Goal: Task Accomplishment & Management: Manage account settings

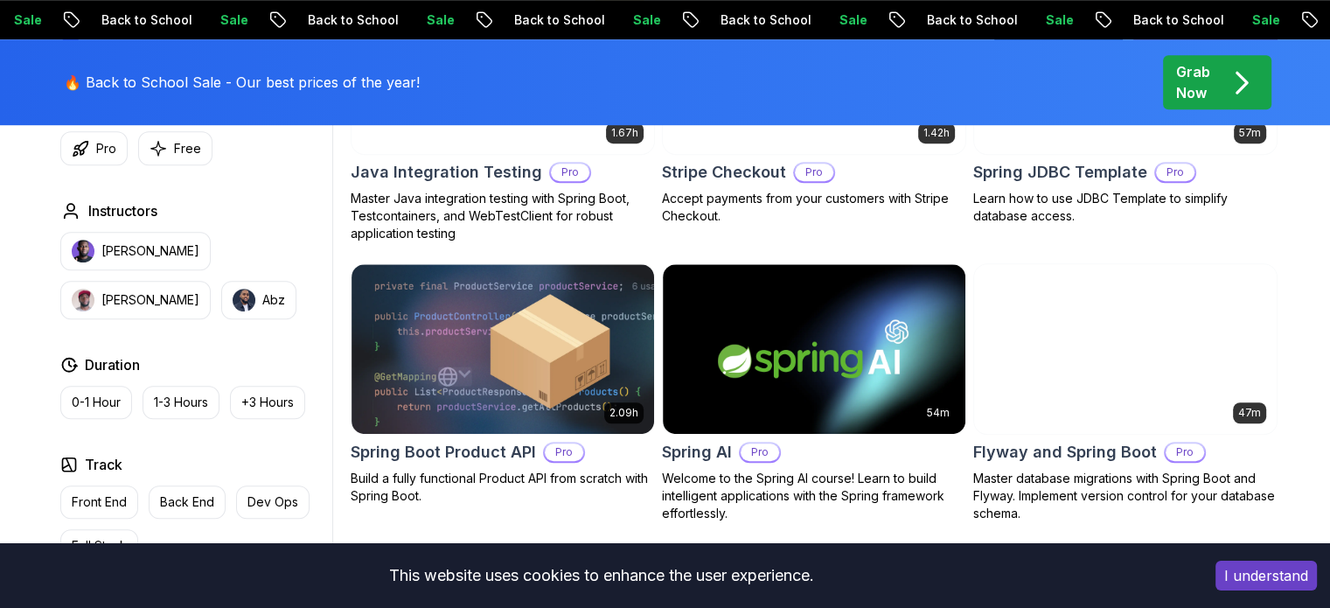
scroll to position [1399, 0]
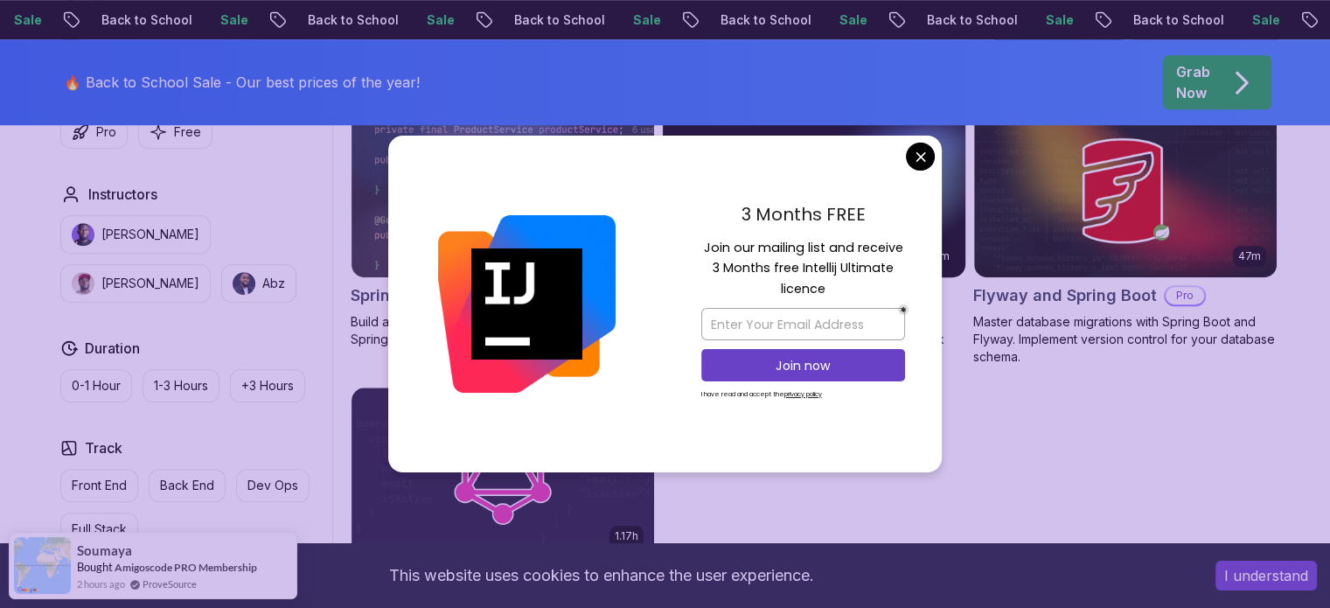
click at [920, 168] on body "Sale Back to School Sale Back to School Sale Back to School Sale Back to School…" at bounding box center [665, 91] width 1330 height 2980
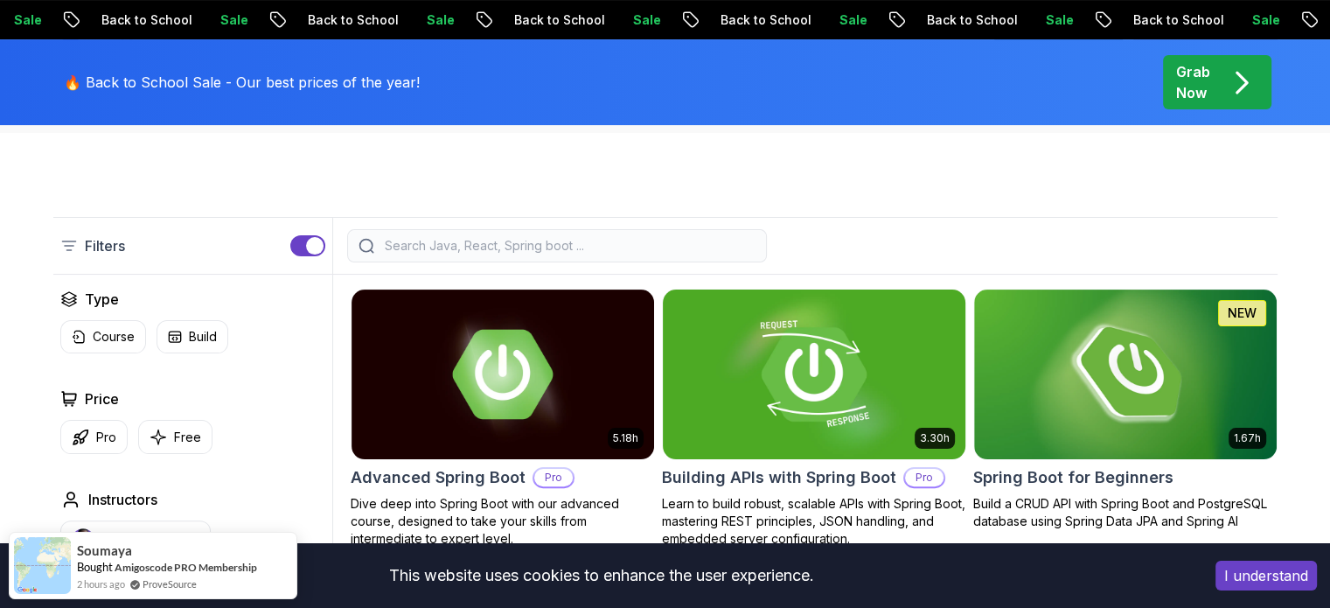
scroll to position [437, 0]
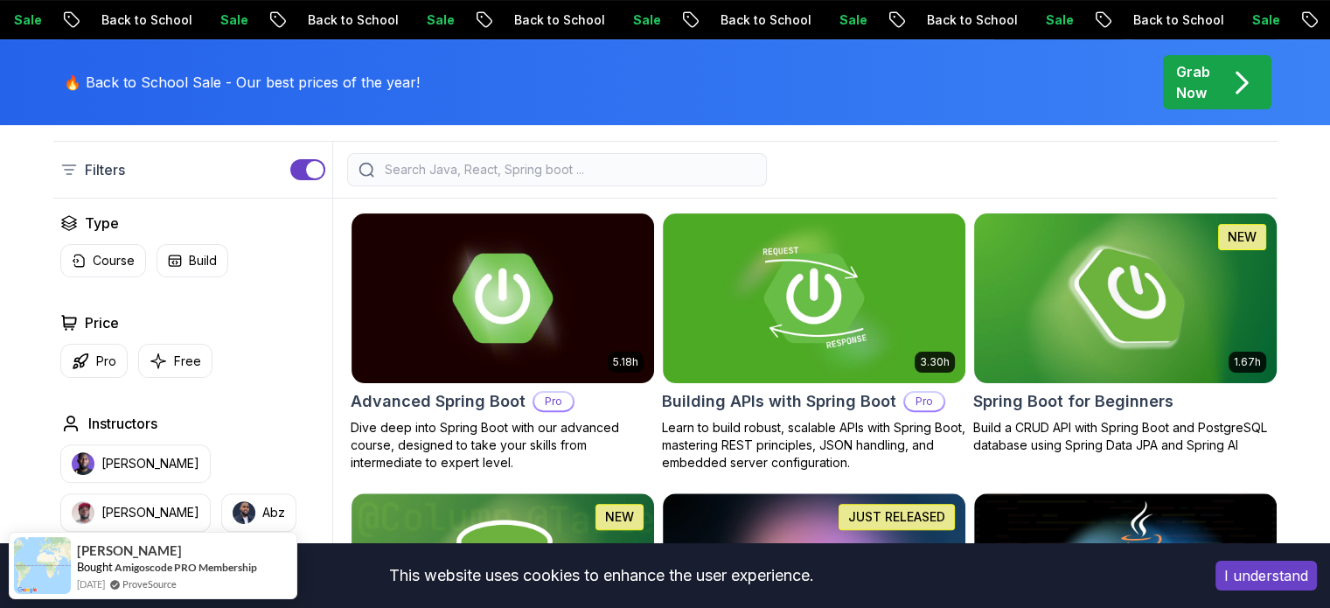
click at [1031, 327] on img at bounding box center [1124, 297] width 317 height 177
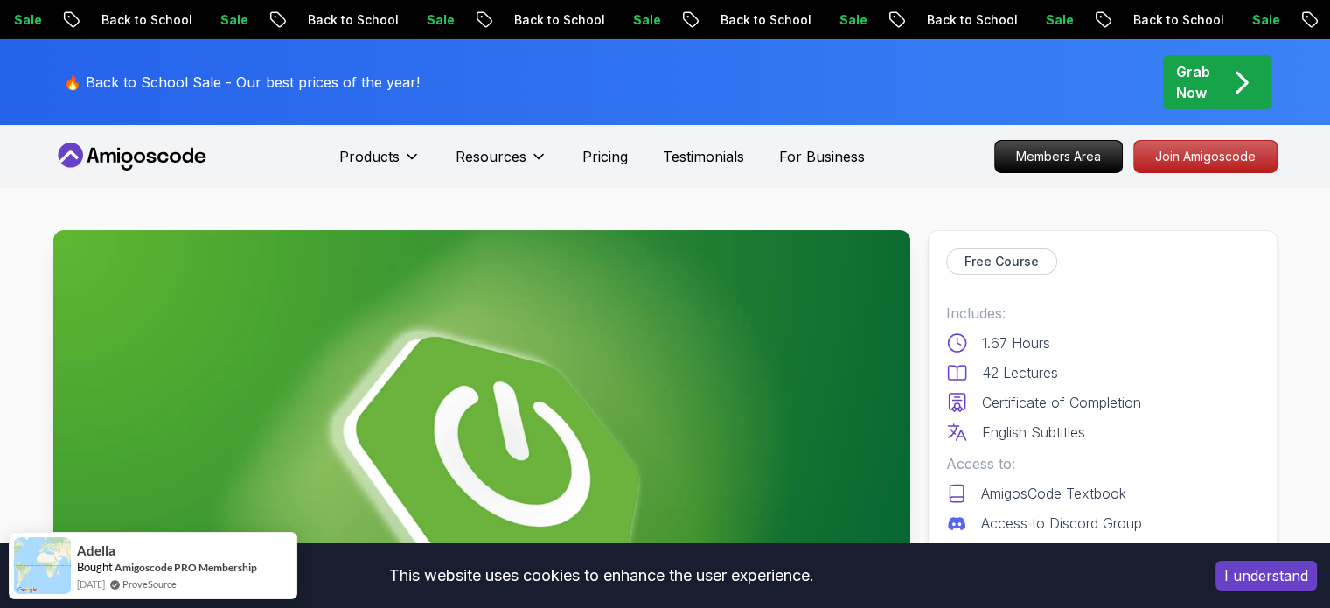
click at [174, 151] on icon at bounding box center [131, 157] width 157 height 28
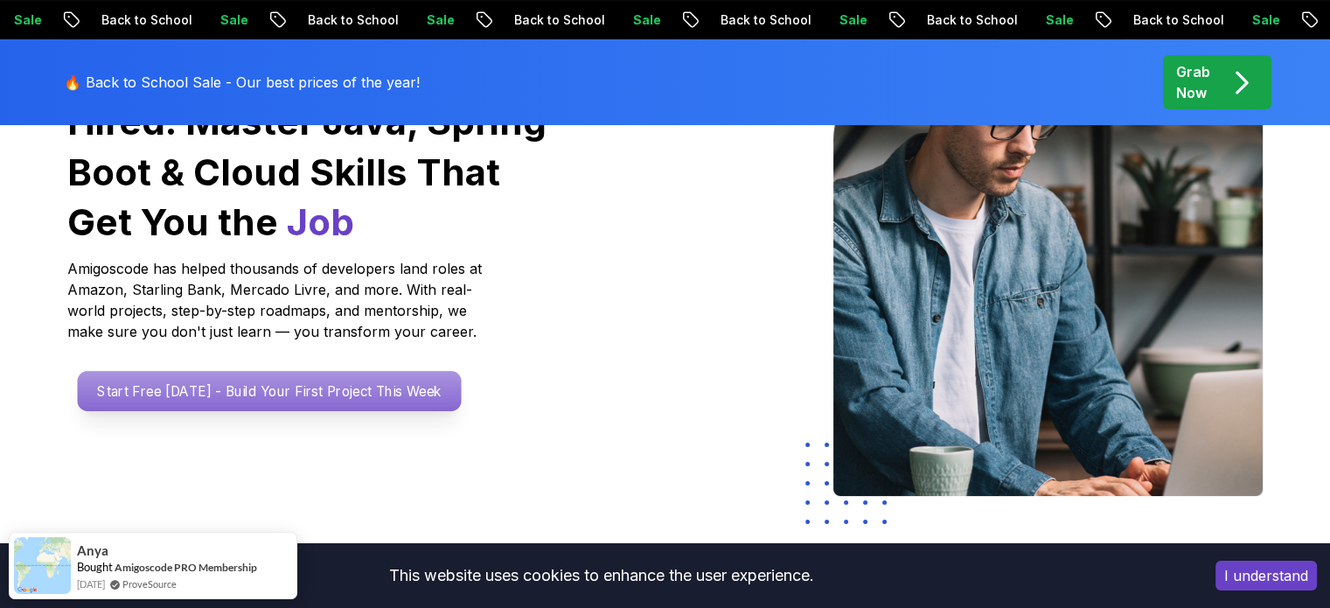
scroll to position [262, 0]
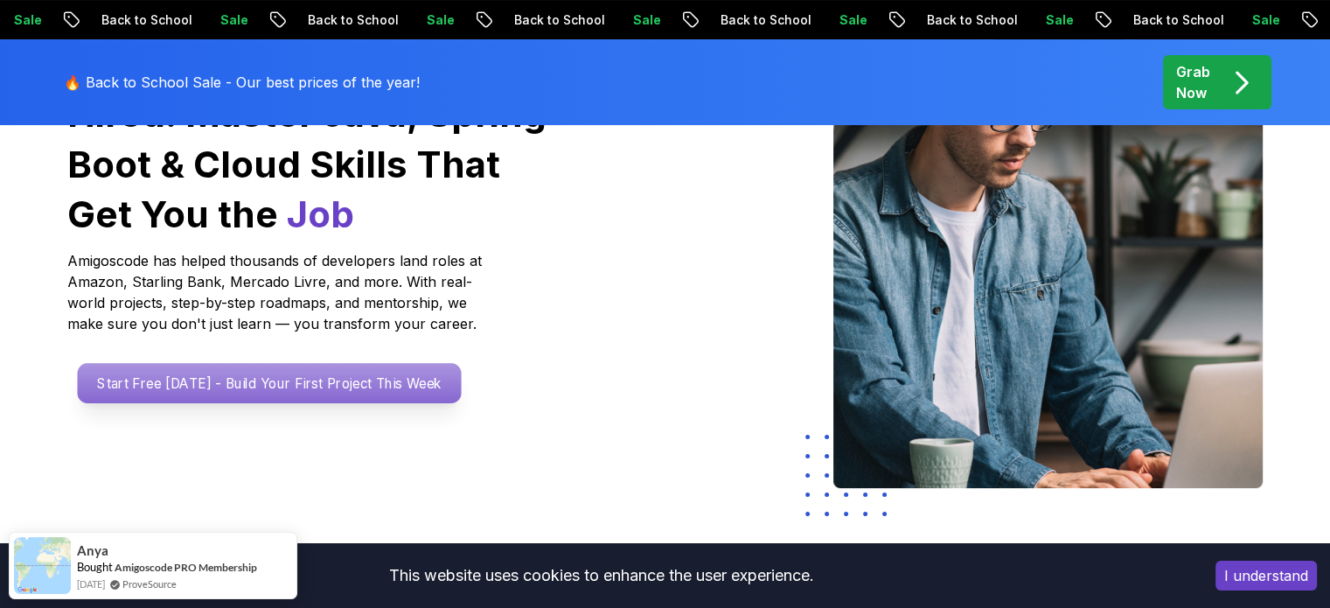
click at [325, 386] on p "Start Free [DATE] - Build Your First Project This Week" at bounding box center [269, 383] width 384 height 40
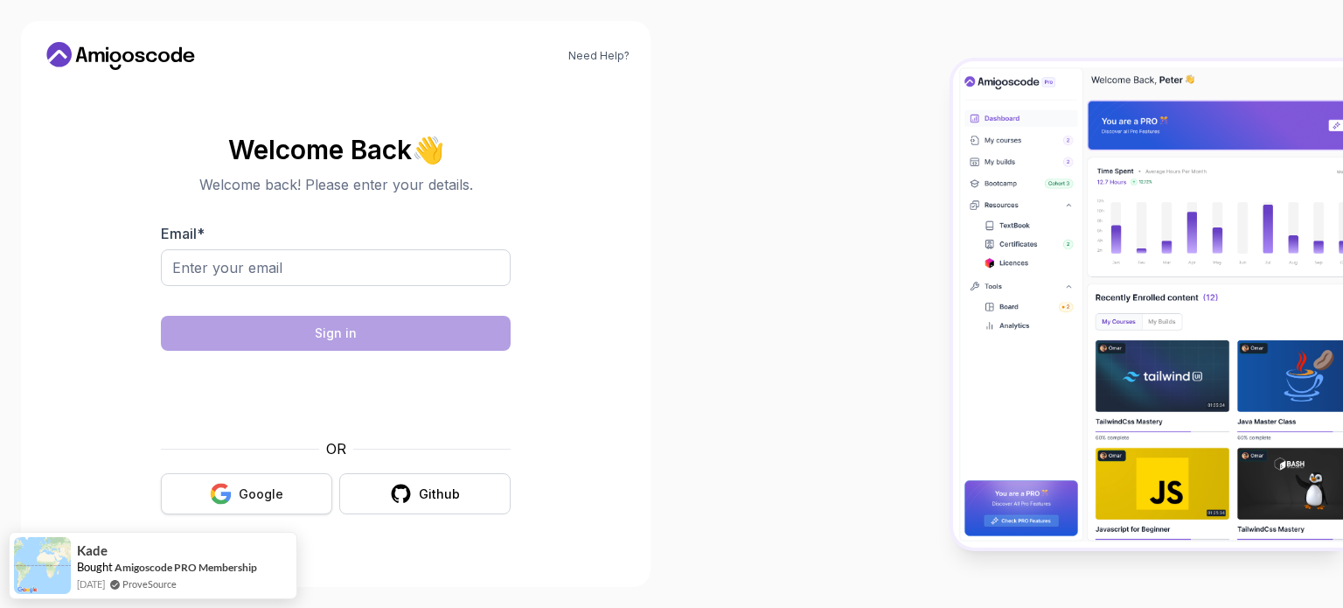
click at [273, 493] on div "Google" at bounding box center [261, 493] width 45 height 17
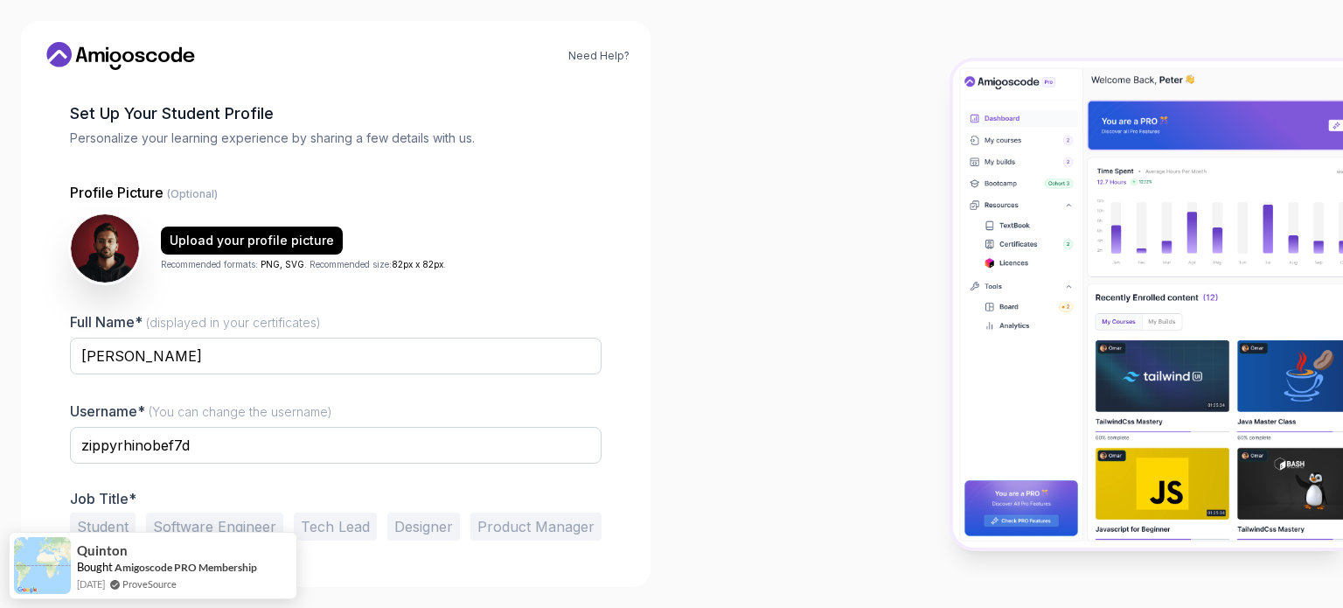
scroll to position [121, 0]
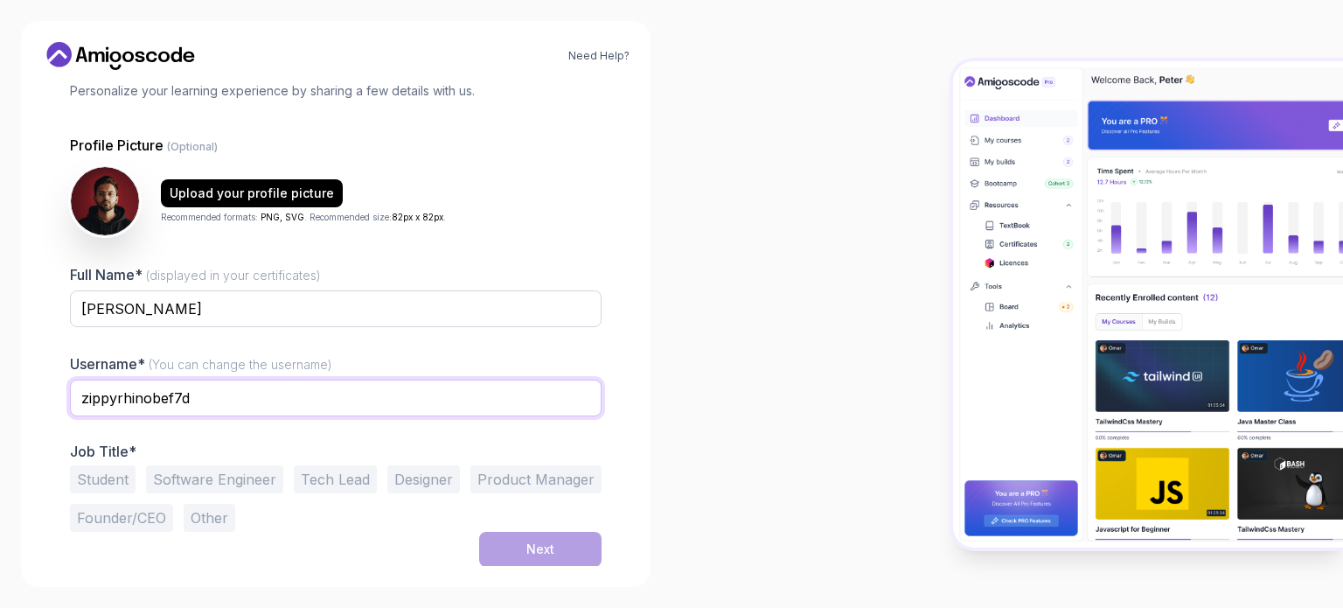
click at [198, 396] on input "zippyrhinobef7d" at bounding box center [336, 397] width 532 height 37
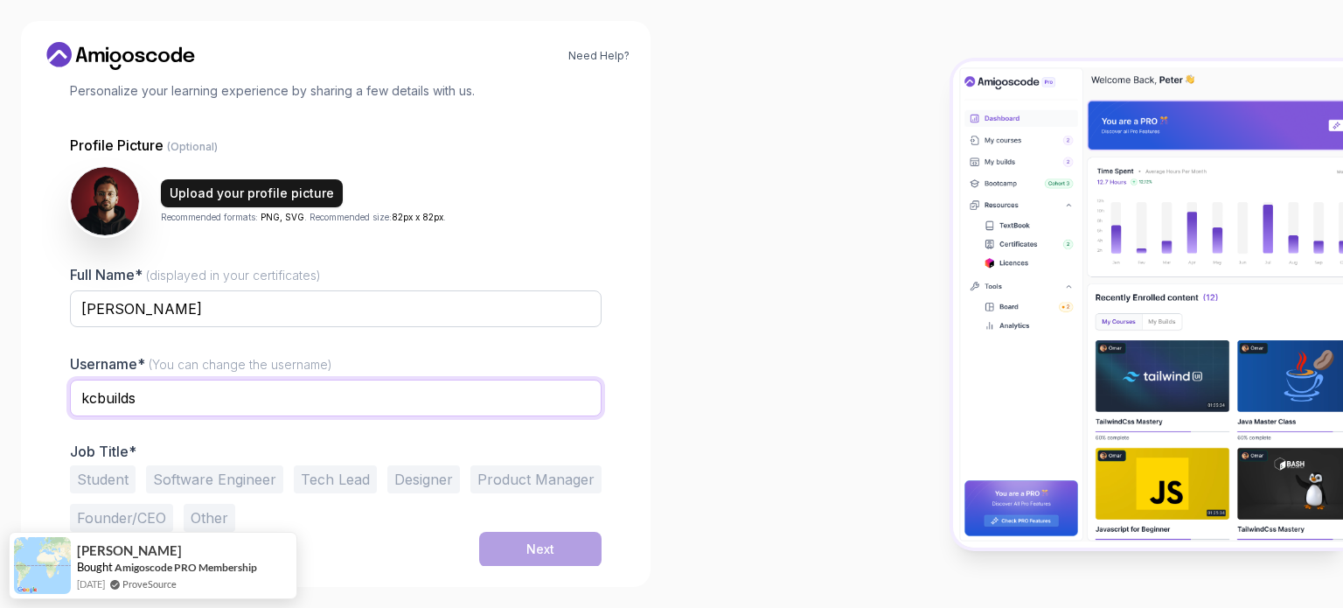
type input "kcbuilds"
click at [251, 191] on div "Upload your profile picture" at bounding box center [252, 192] width 164 height 17
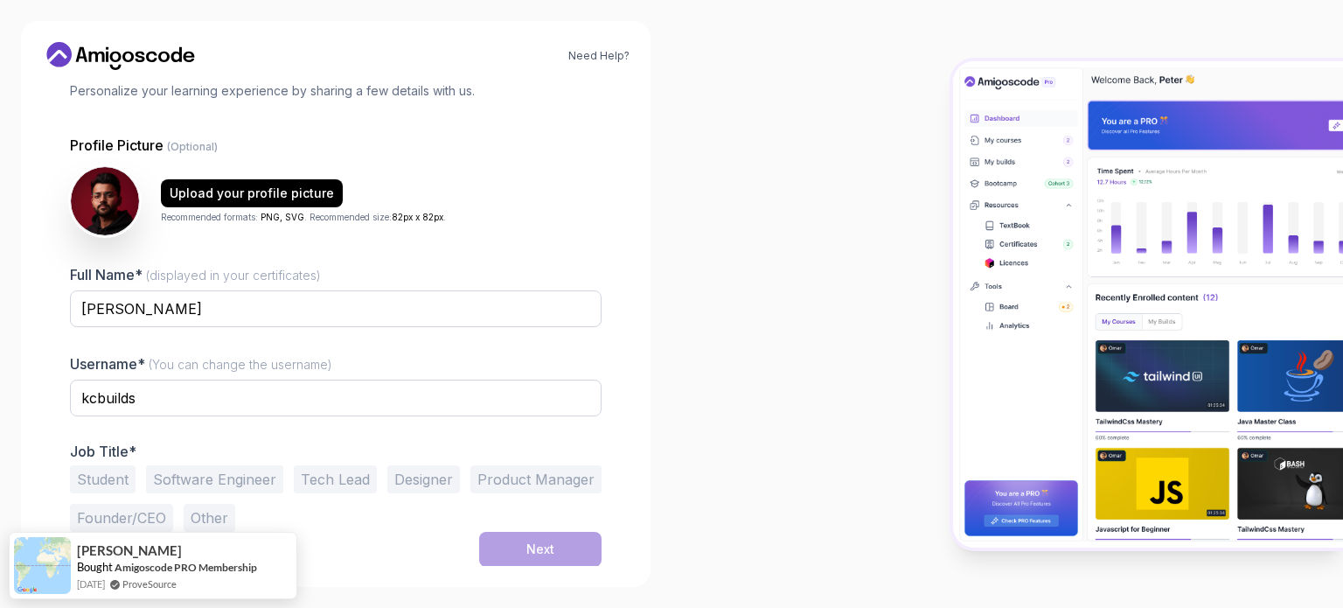
click at [108, 478] on button "Student" at bounding box center [103, 479] width 66 height 28
click at [509, 546] on button "Next" at bounding box center [540, 549] width 122 height 35
click at [559, 541] on button "Next" at bounding box center [540, 549] width 122 height 35
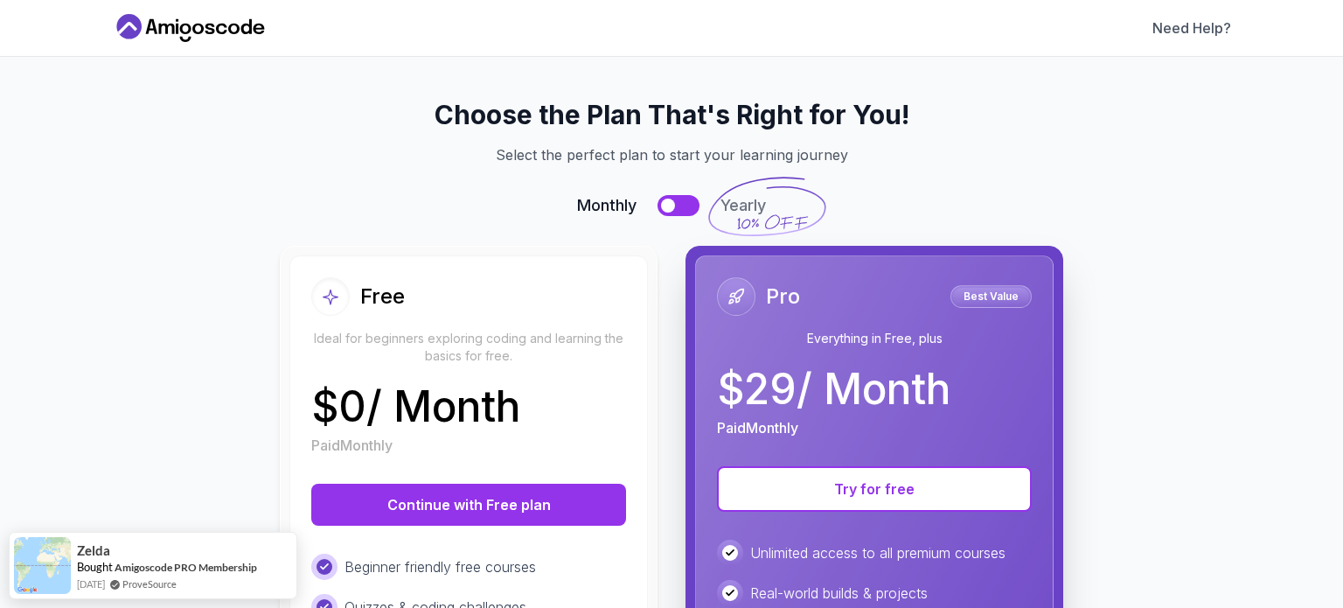
scroll to position [262, 0]
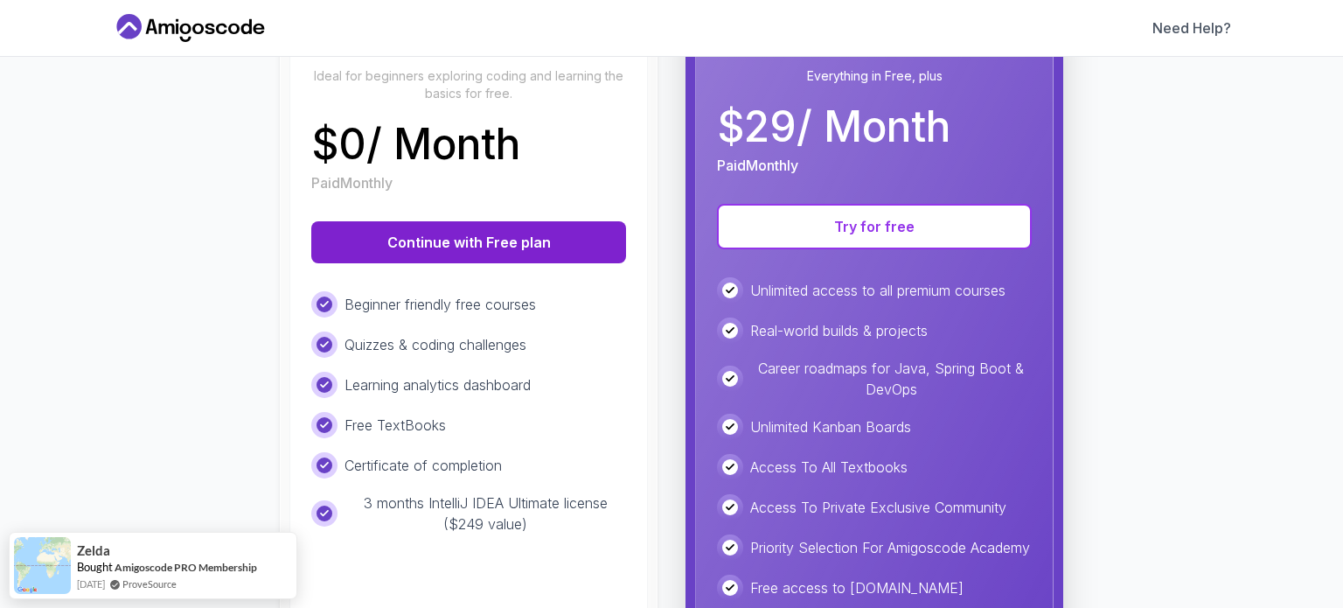
click at [505, 249] on button "Continue with Free plan" at bounding box center [468, 242] width 315 height 42
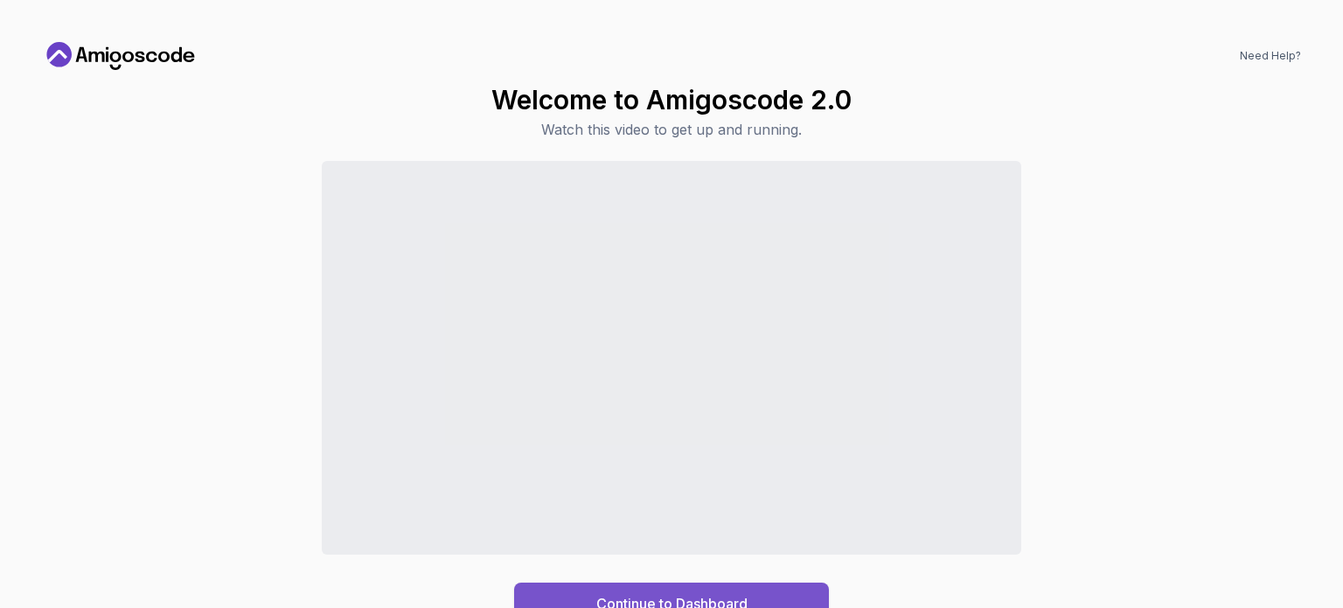
click at [690, 588] on button "Continue to Dashboard" at bounding box center [671, 603] width 315 height 42
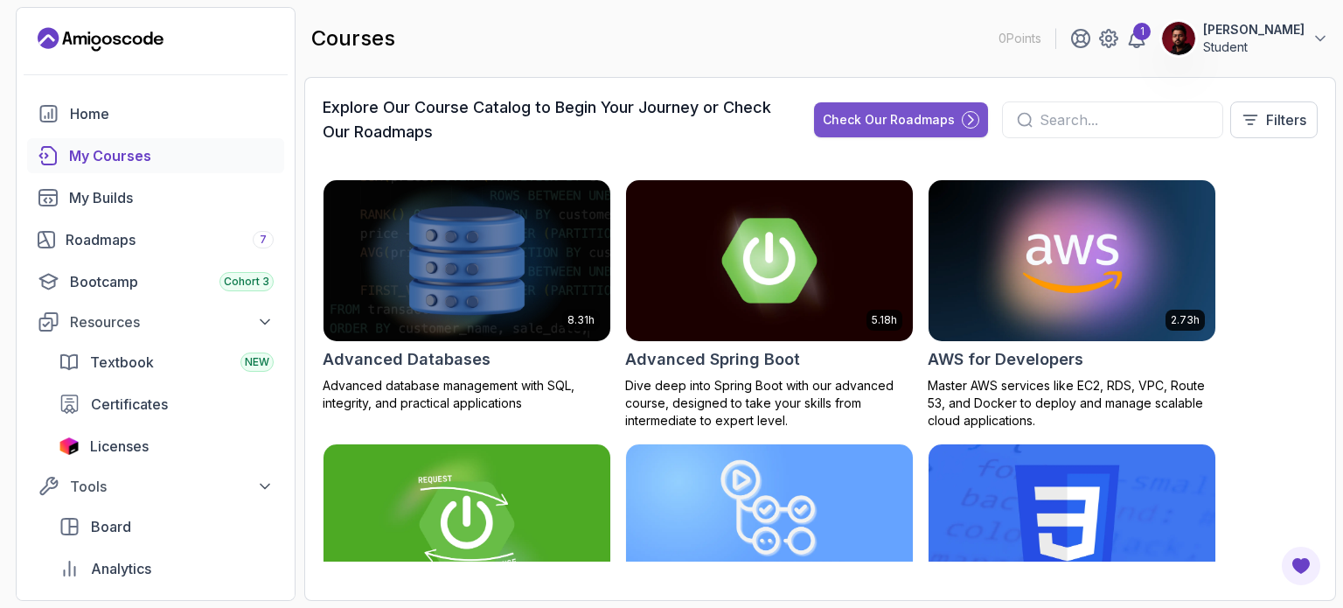
click at [878, 122] on div "Check Our Roadmaps" at bounding box center [889, 119] width 132 height 17
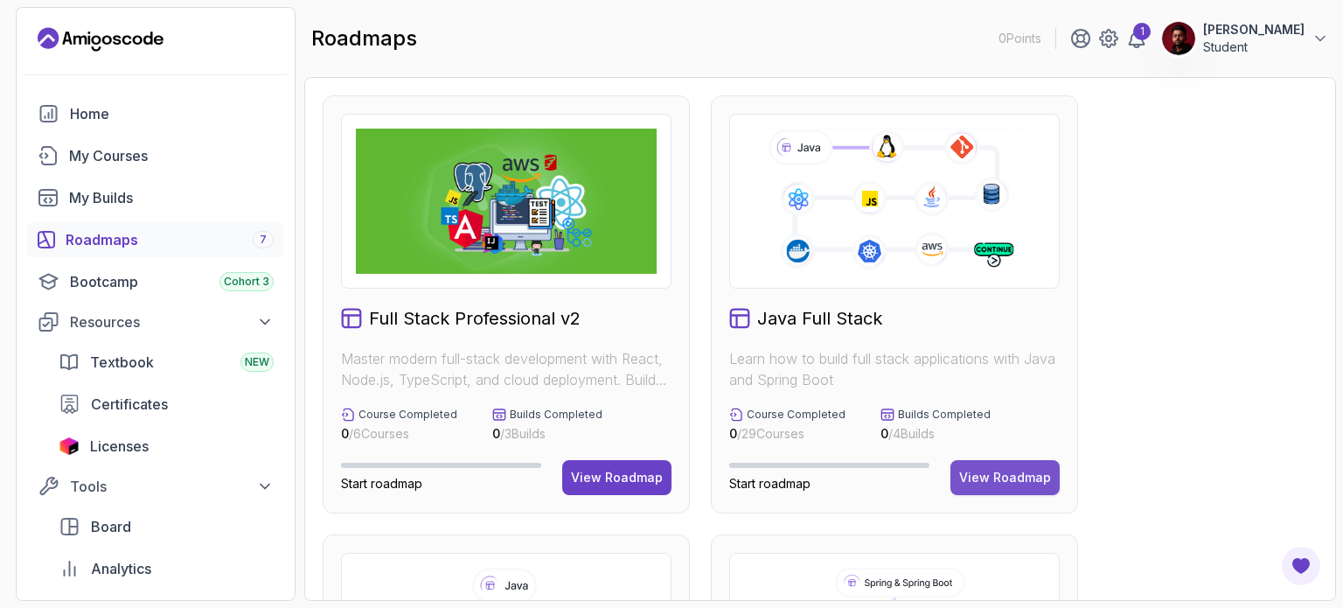
click at [1021, 478] on div "View Roadmap" at bounding box center [1005, 477] width 92 height 17
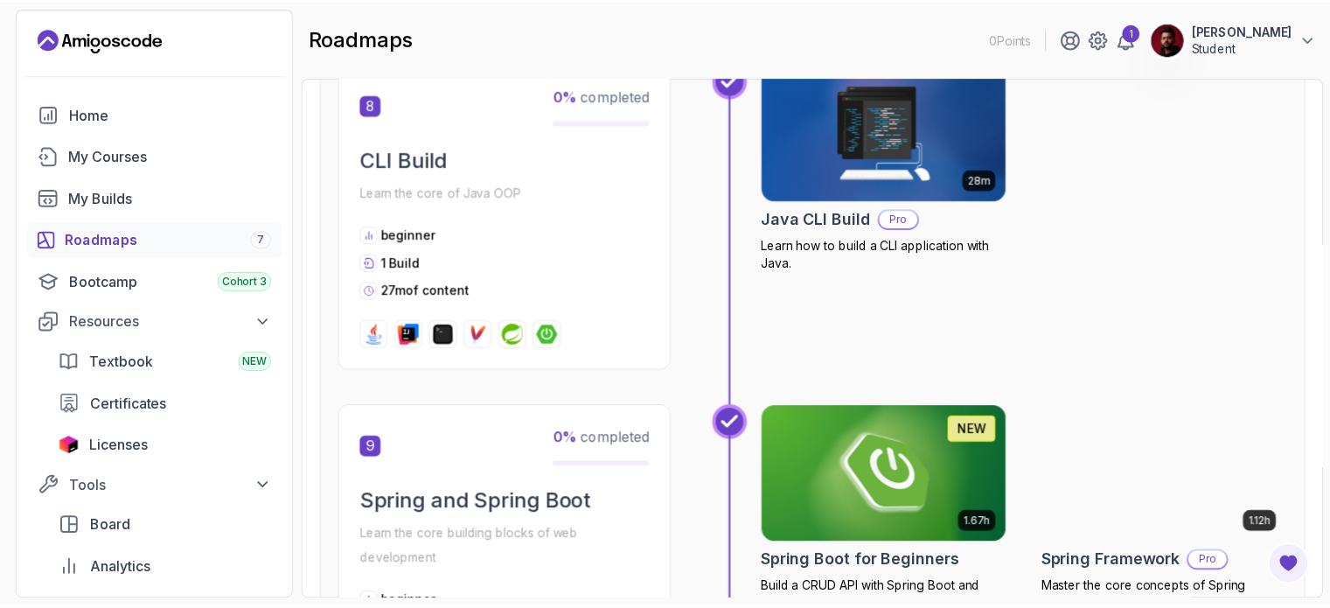
scroll to position [3060, 0]
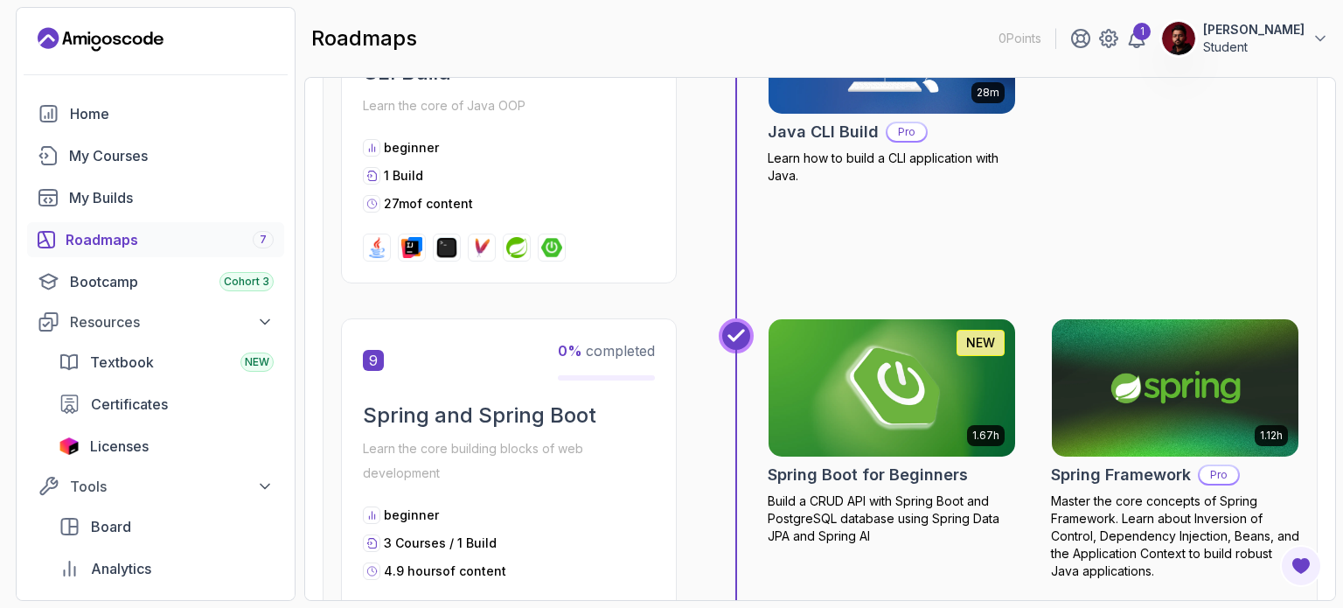
click at [878, 375] on img at bounding box center [891, 388] width 259 height 145
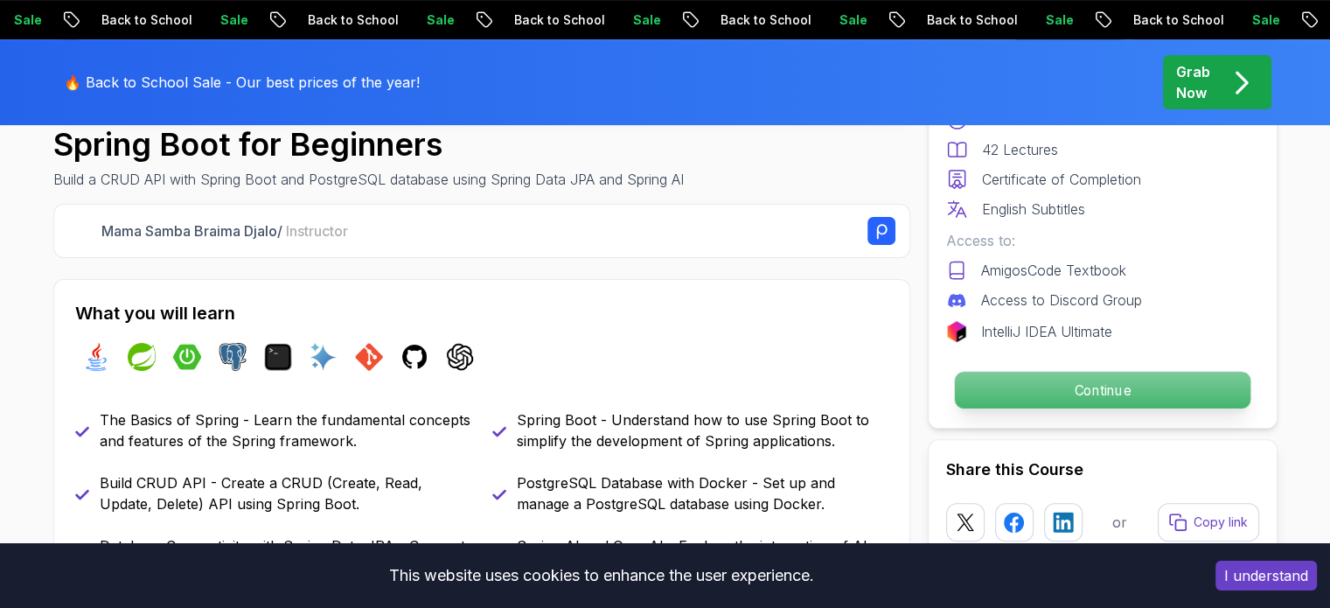
scroll to position [612, 0]
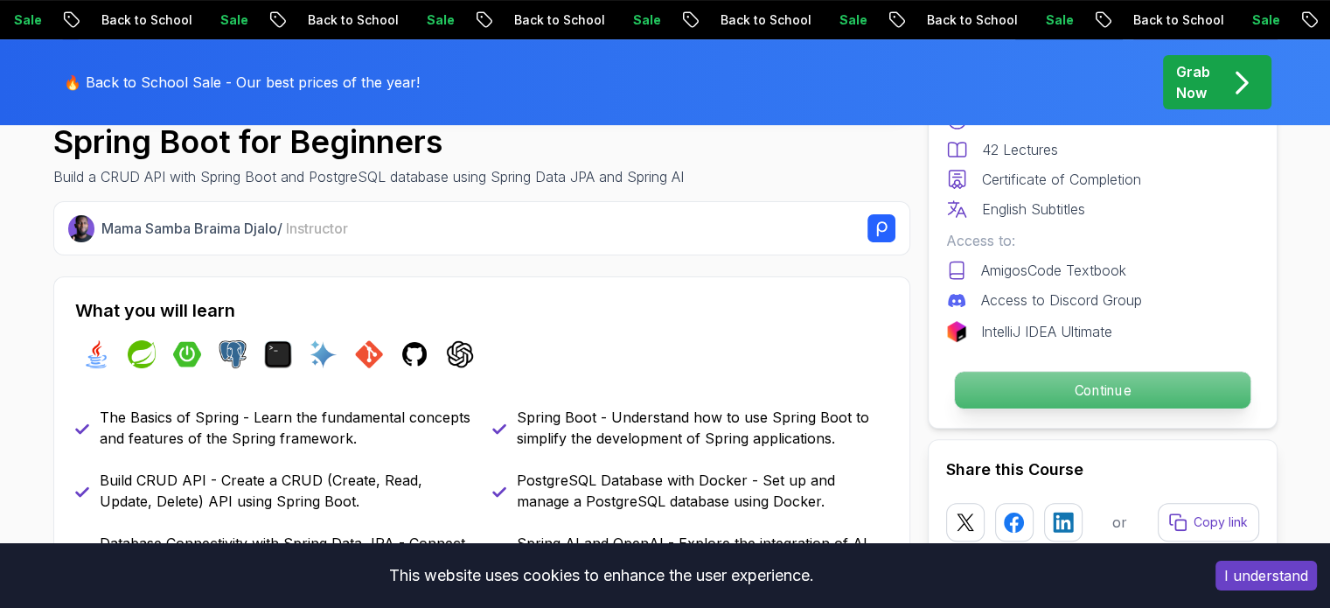
click at [1074, 391] on p "Continue" at bounding box center [1102, 390] width 296 height 37
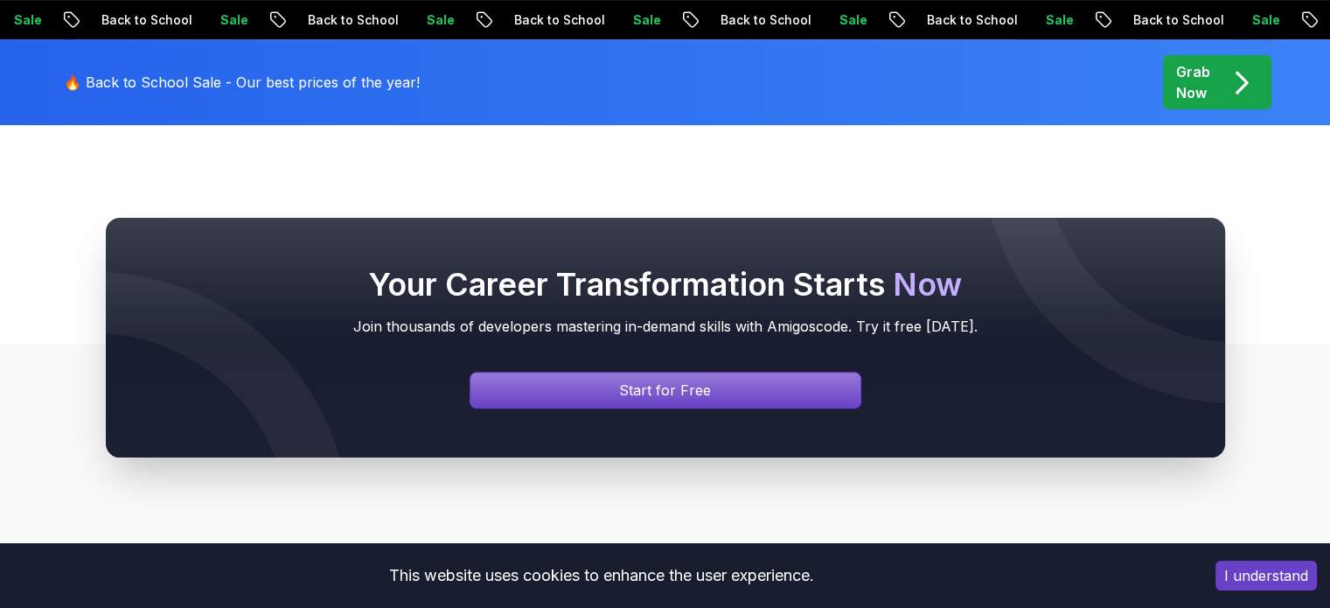
scroll to position [612, 0]
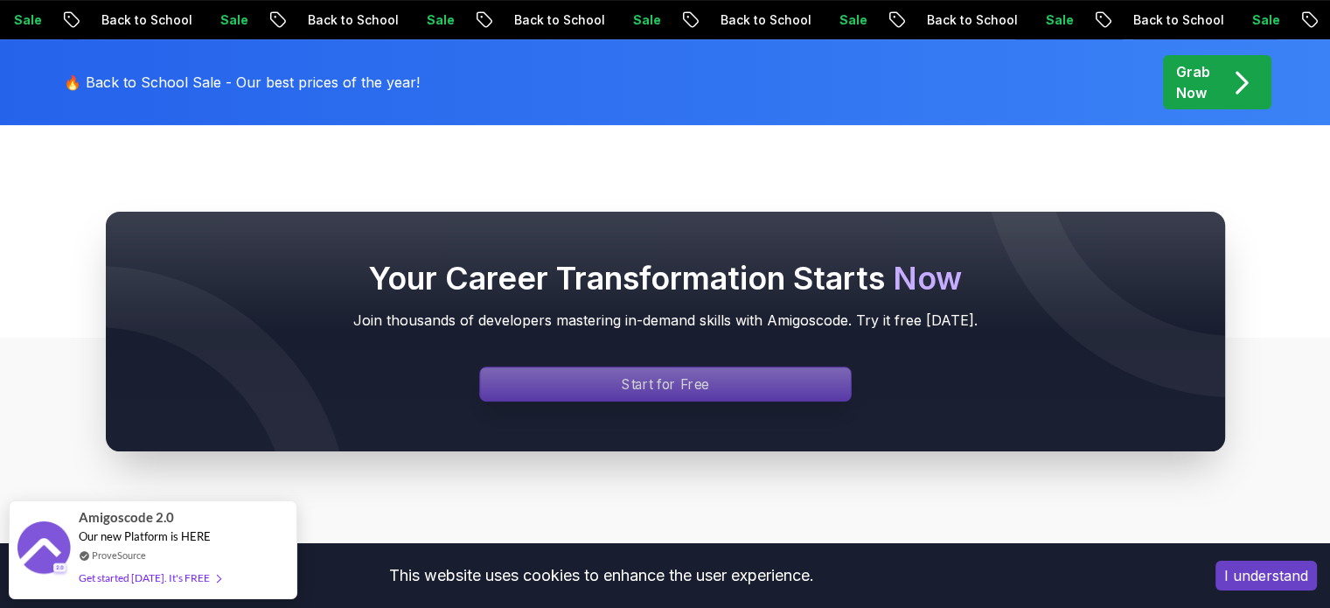
click at [605, 388] on div "Signin page" at bounding box center [665, 383] width 371 height 33
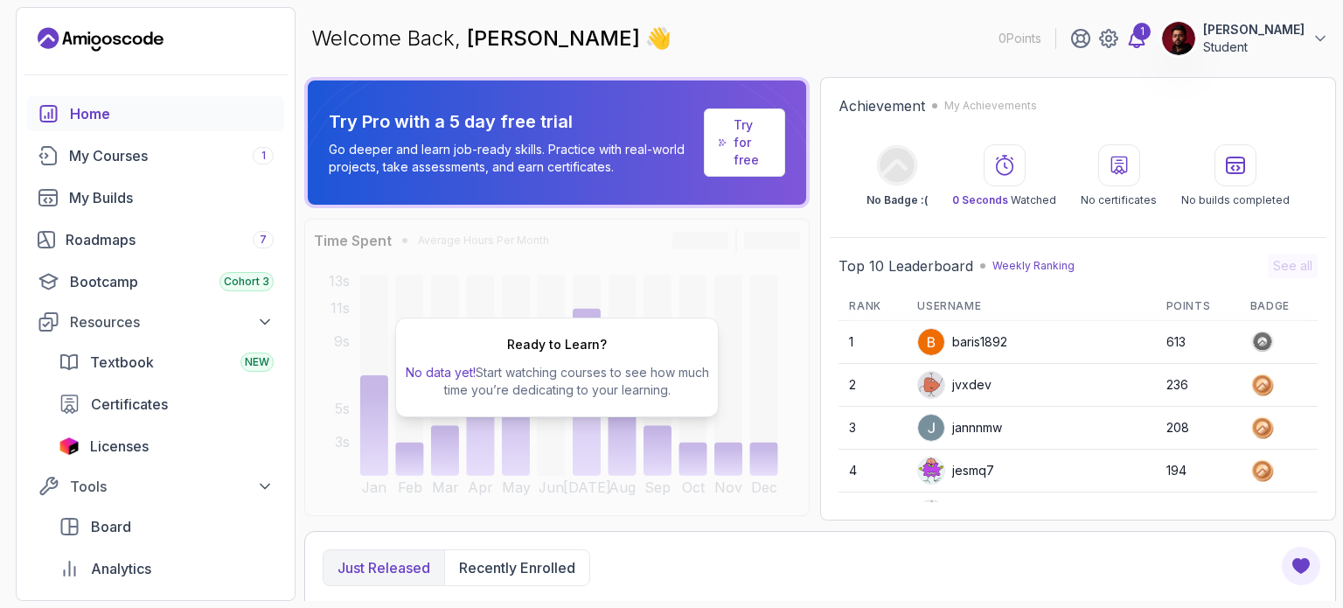
click at [1142, 46] on icon at bounding box center [1136, 38] width 21 height 21
click at [108, 155] on div "My Courses 1" at bounding box center [171, 155] width 205 height 21
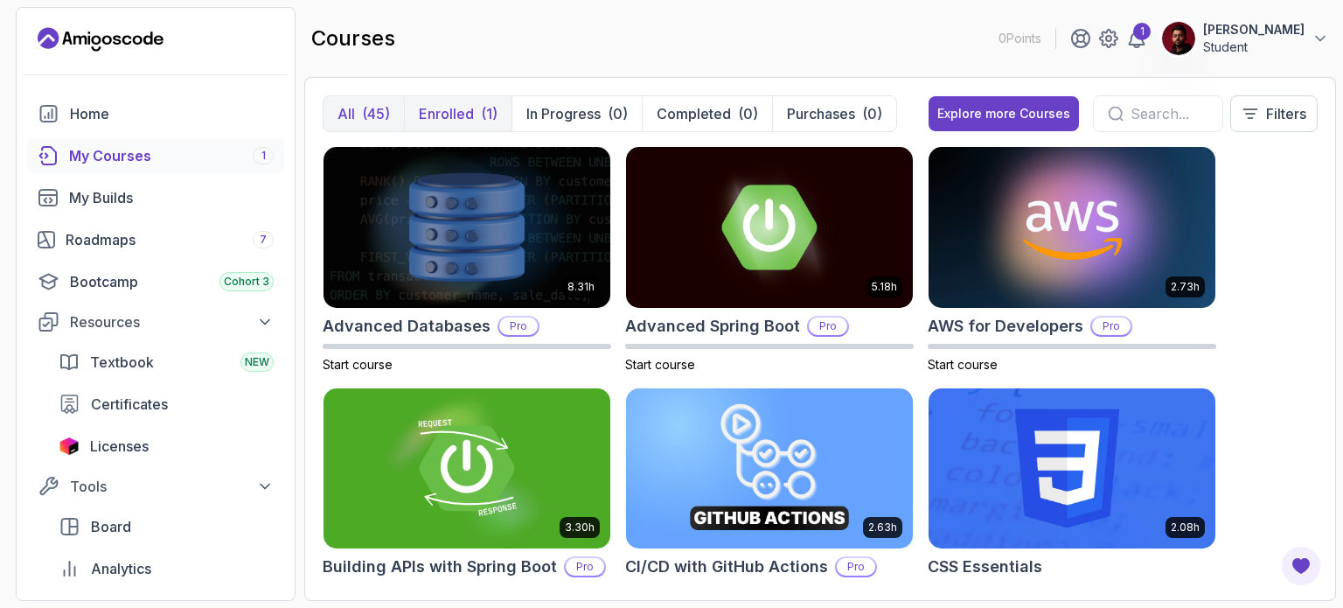
click at [465, 113] on p "Enrolled" at bounding box center [446, 113] width 55 height 21
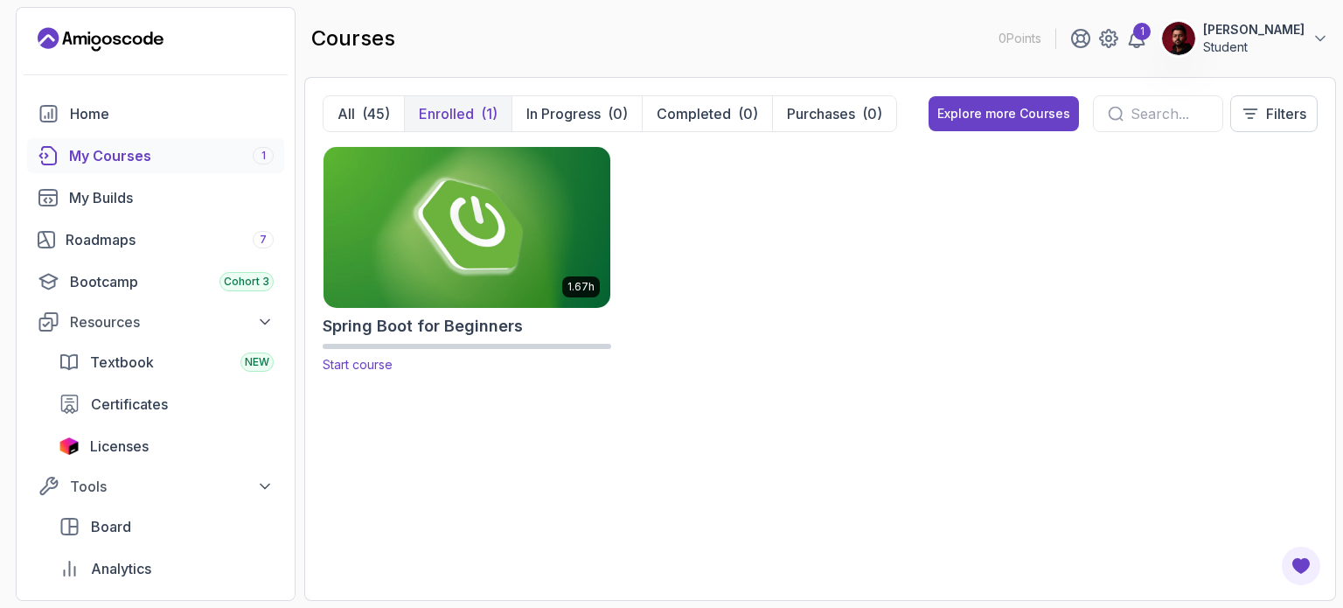
click at [461, 263] on img at bounding box center [466, 227] width 301 height 169
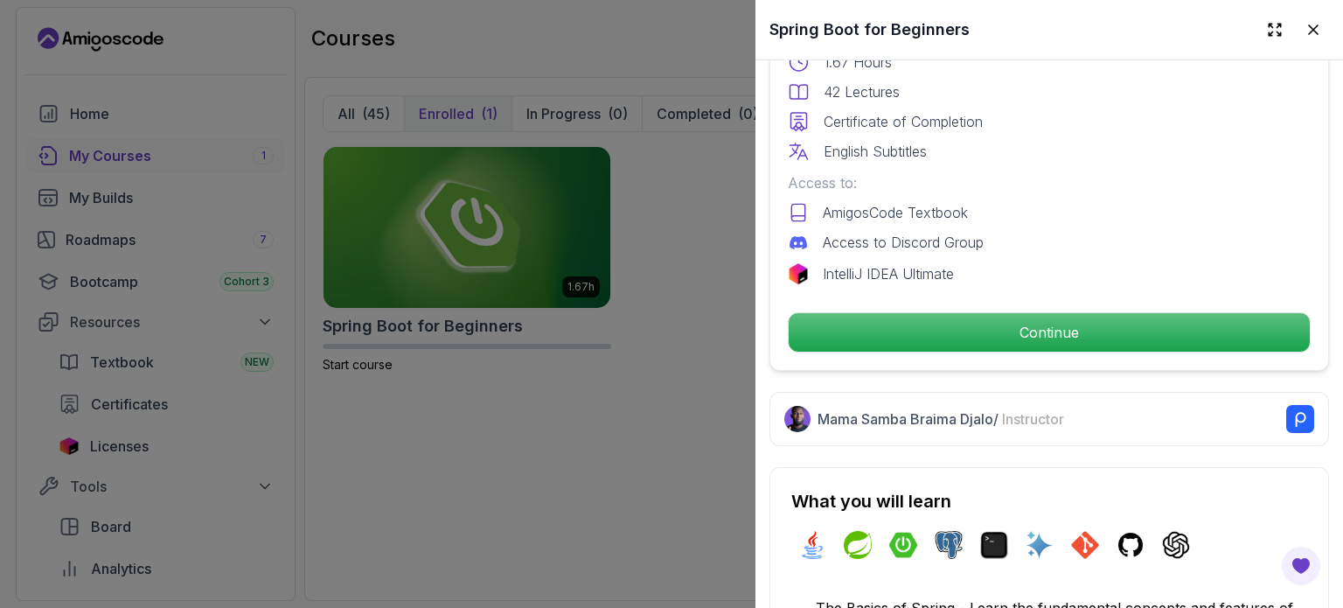
scroll to position [525, 0]
click at [602, 456] on div at bounding box center [671, 304] width 1343 height 608
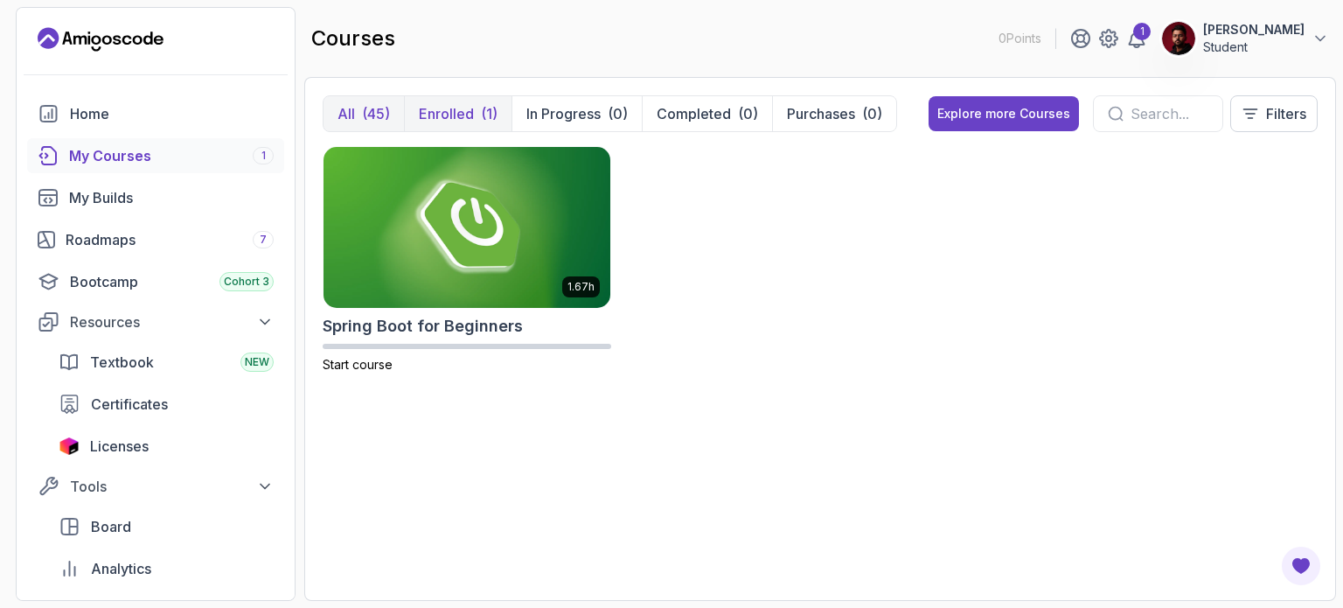
click at [358, 115] on button "All (45)" at bounding box center [363, 113] width 80 height 35
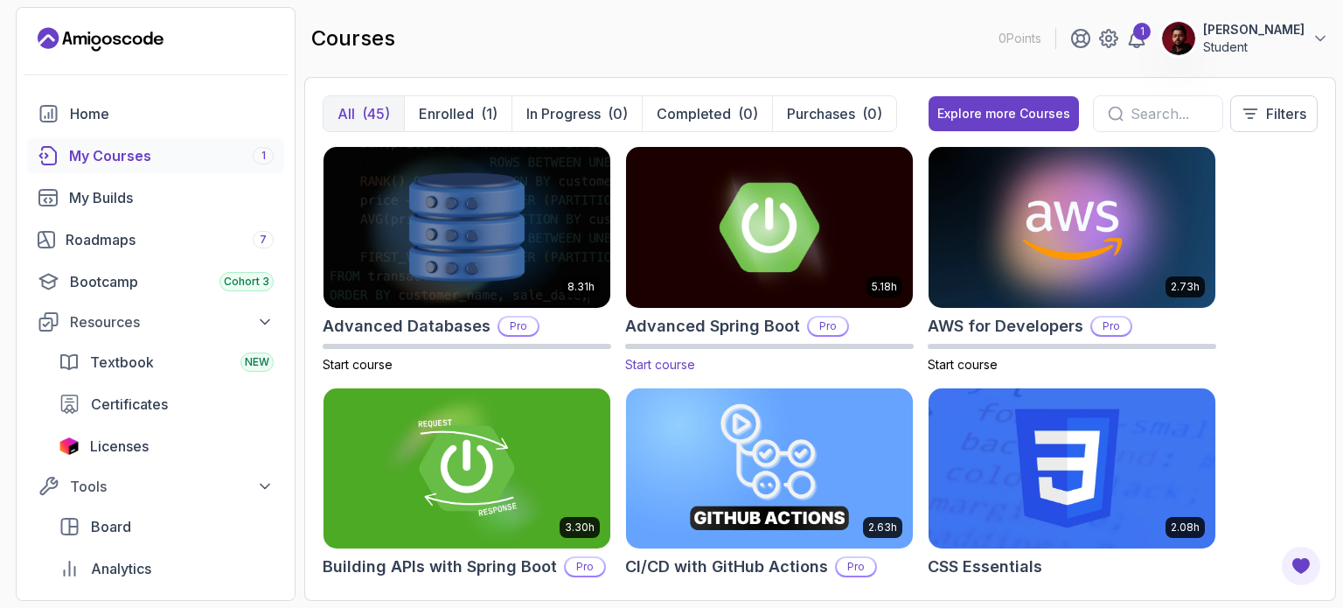
click at [785, 240] on img at bounding box center [769, 227] width 301 height 169
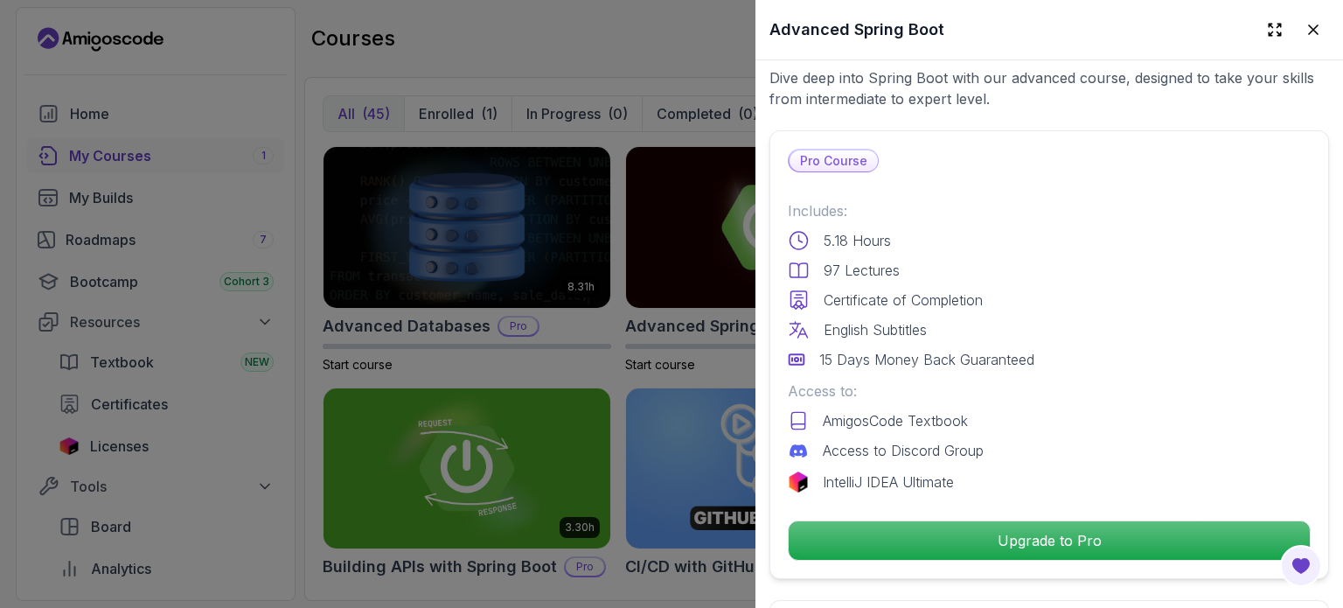
scroll to position [525, 0]
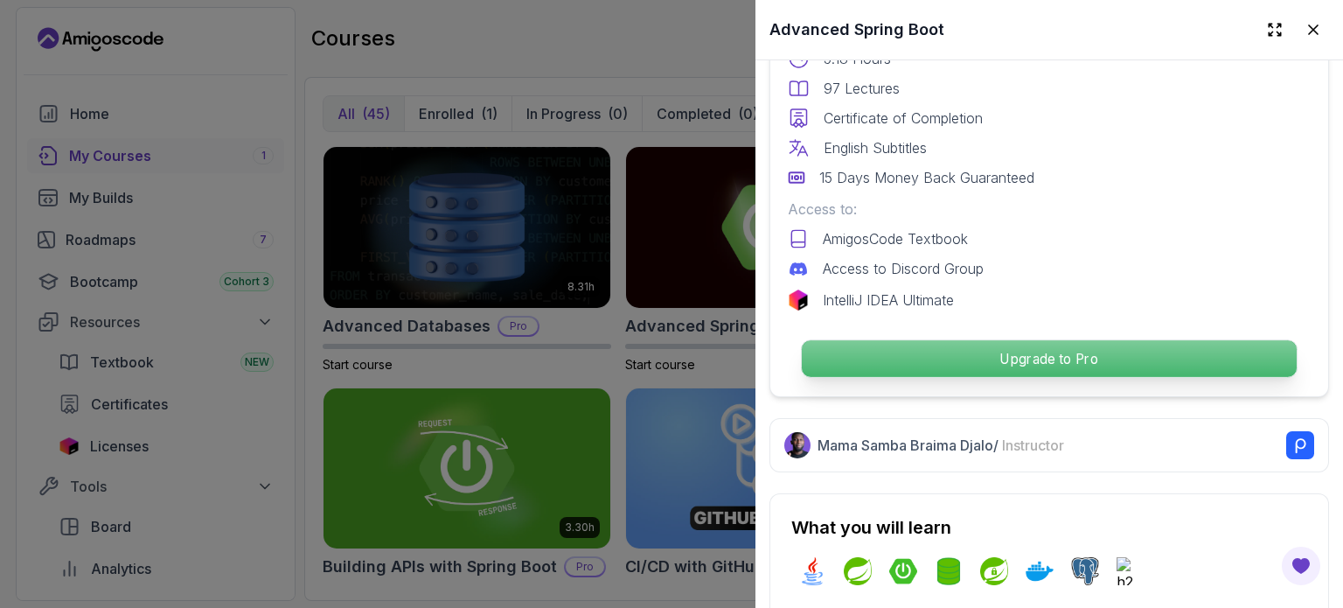
click at [961, 349] on p "Upgrade to Pro" at bounding box center [1049, 358] width 495 height 37
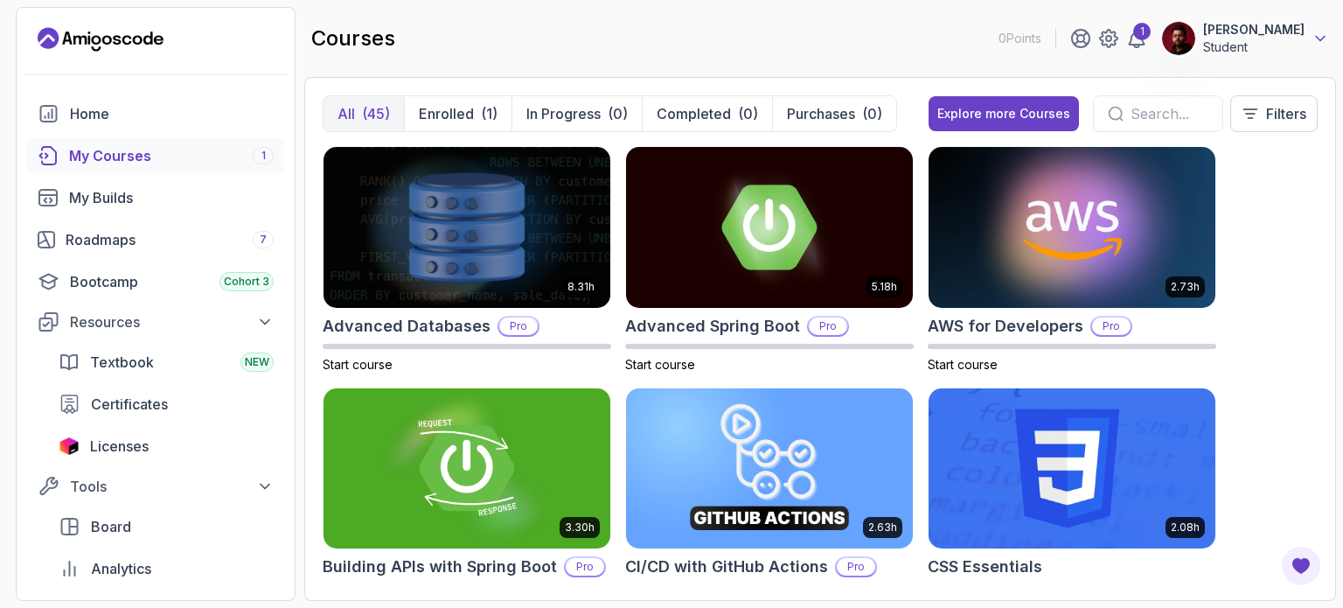
click at [1317, 45] on icon at bounding box center [1319, 38] width 17 height 17
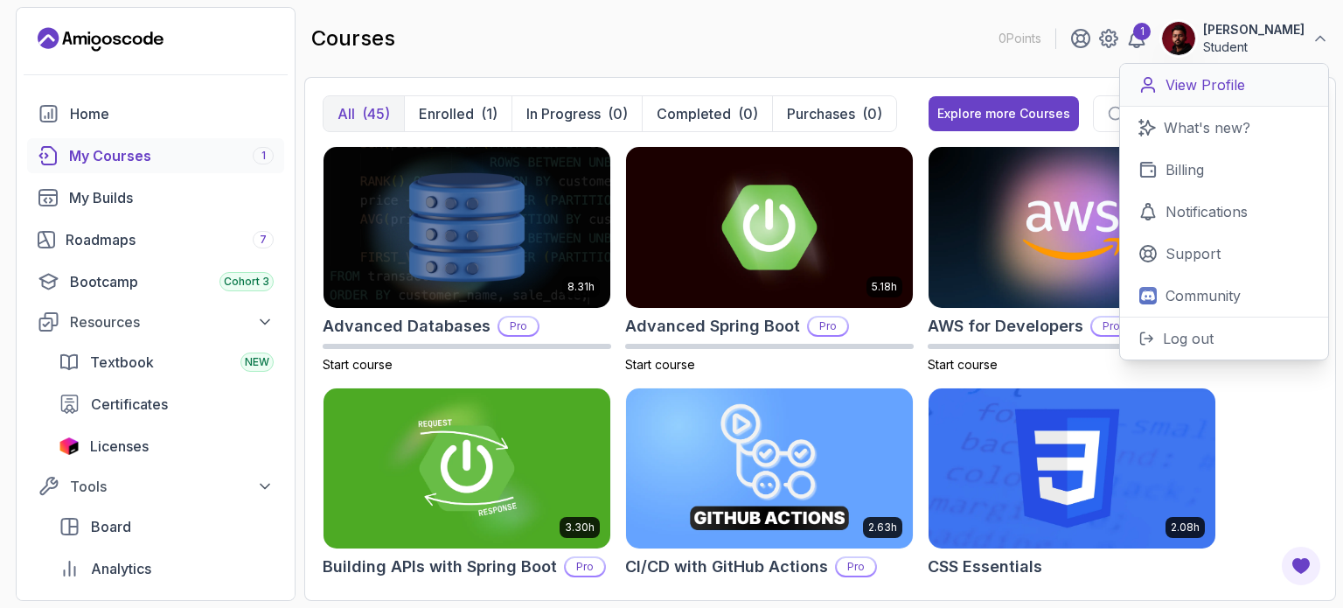
click at [1227, 88] on p "View Profile" at bounding box center [1205, 84] width 80 height 21
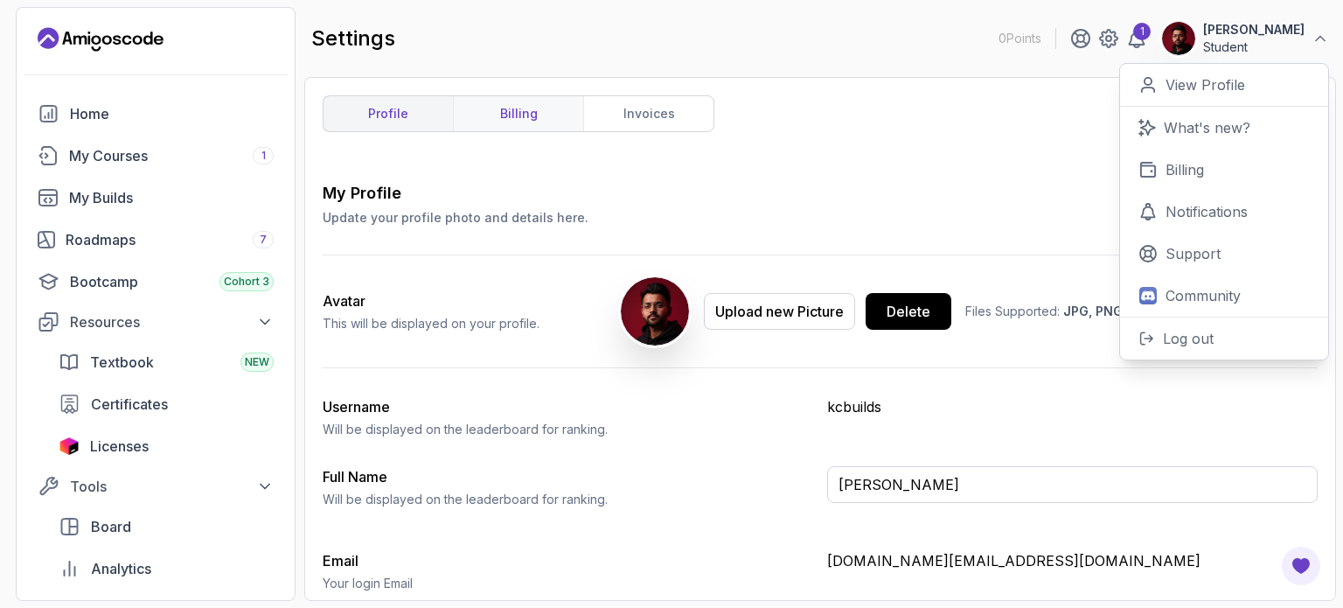
click at [513, 113] on link "billing" at bounding box center [518, 113] width 130 height 35
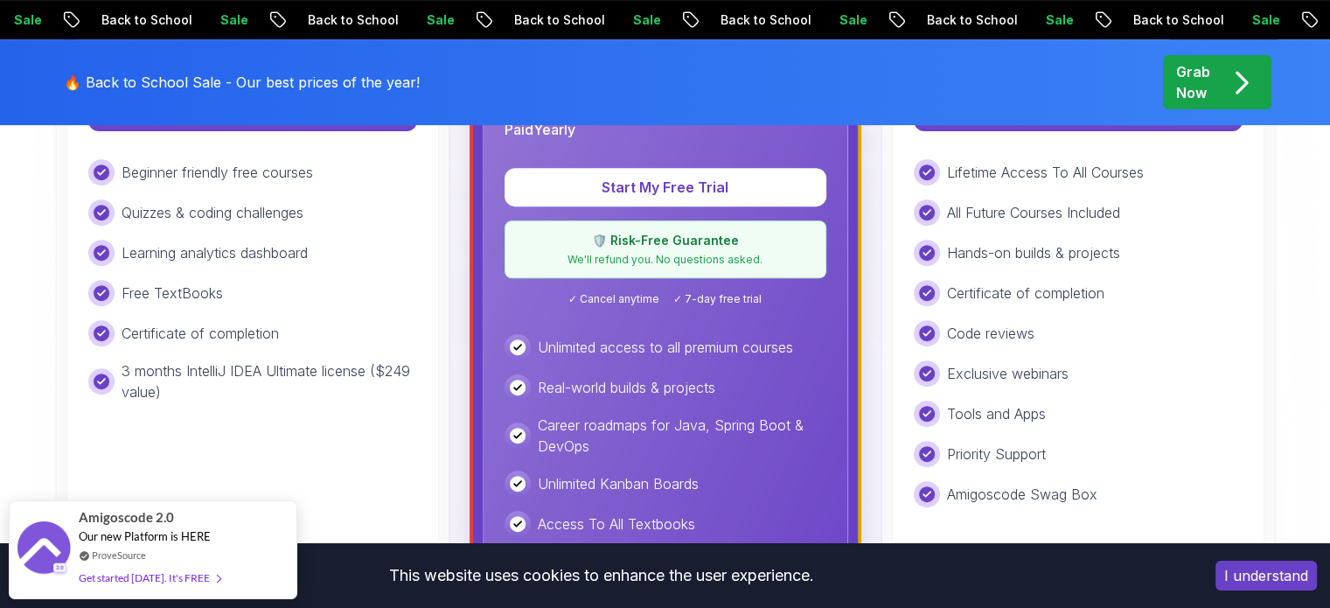
scroll to position [962, 0]
